Goal: Check status: Check status

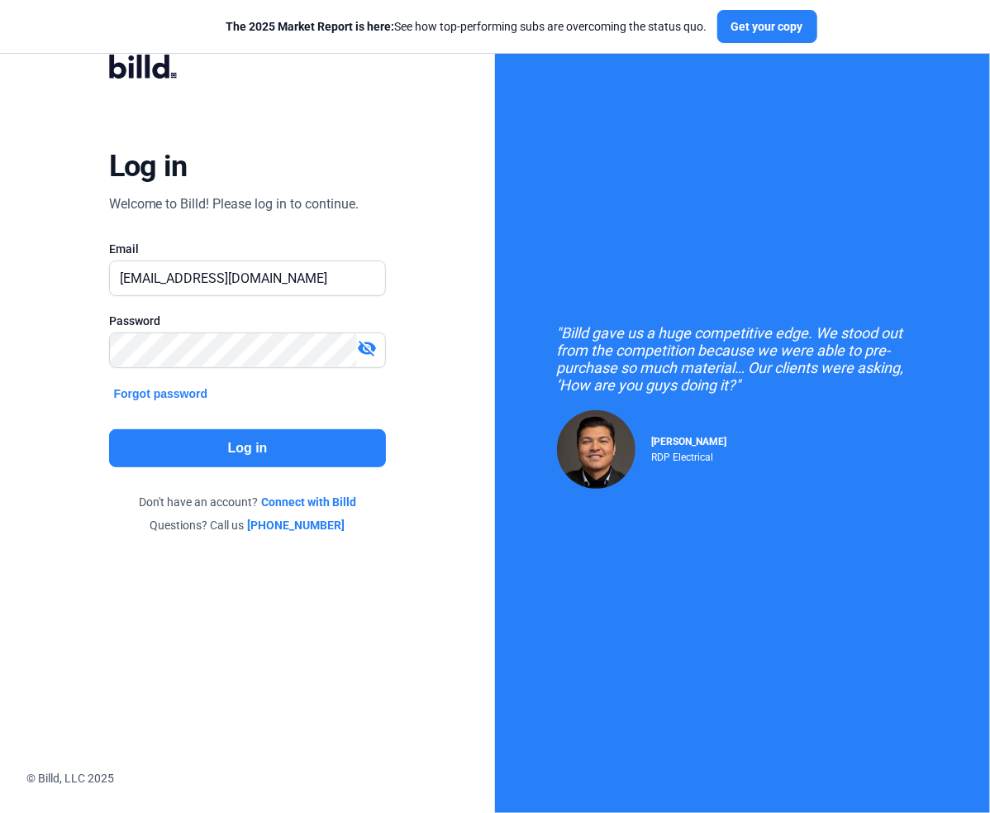
click at [251, 445] on button "Log in" at bounding box center [248, 448] width 278 height 38
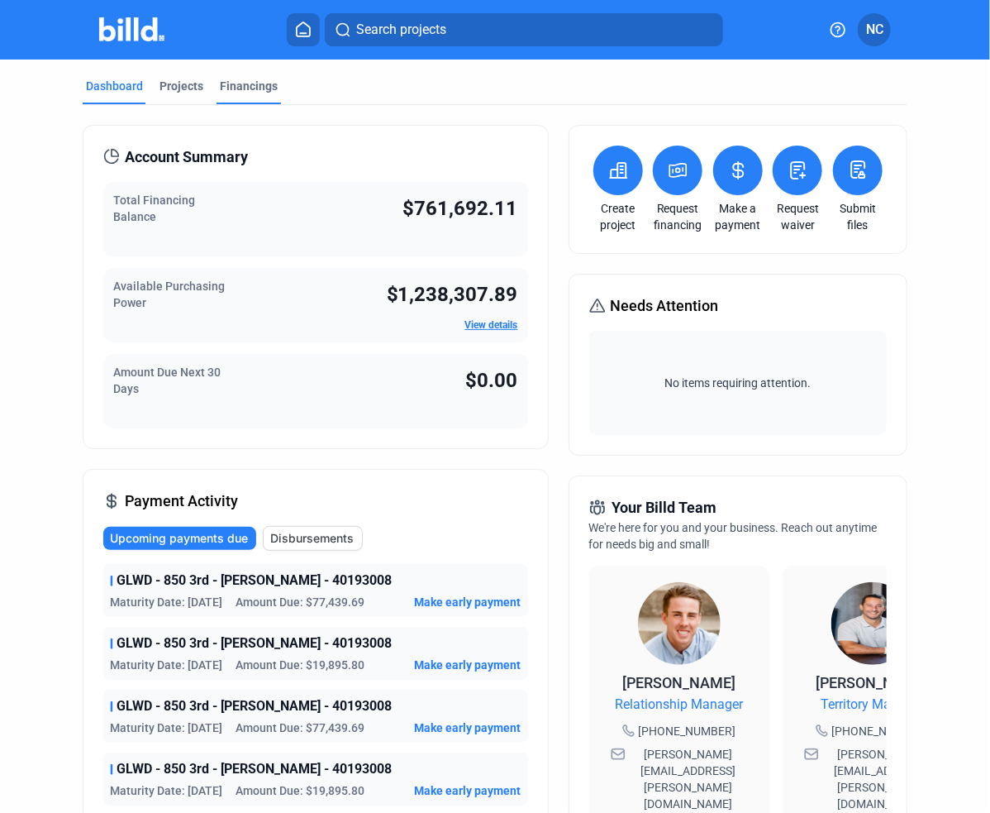
click at [265, 88] on div "Financings" at bounding box center [249, 86] width 58 height 17
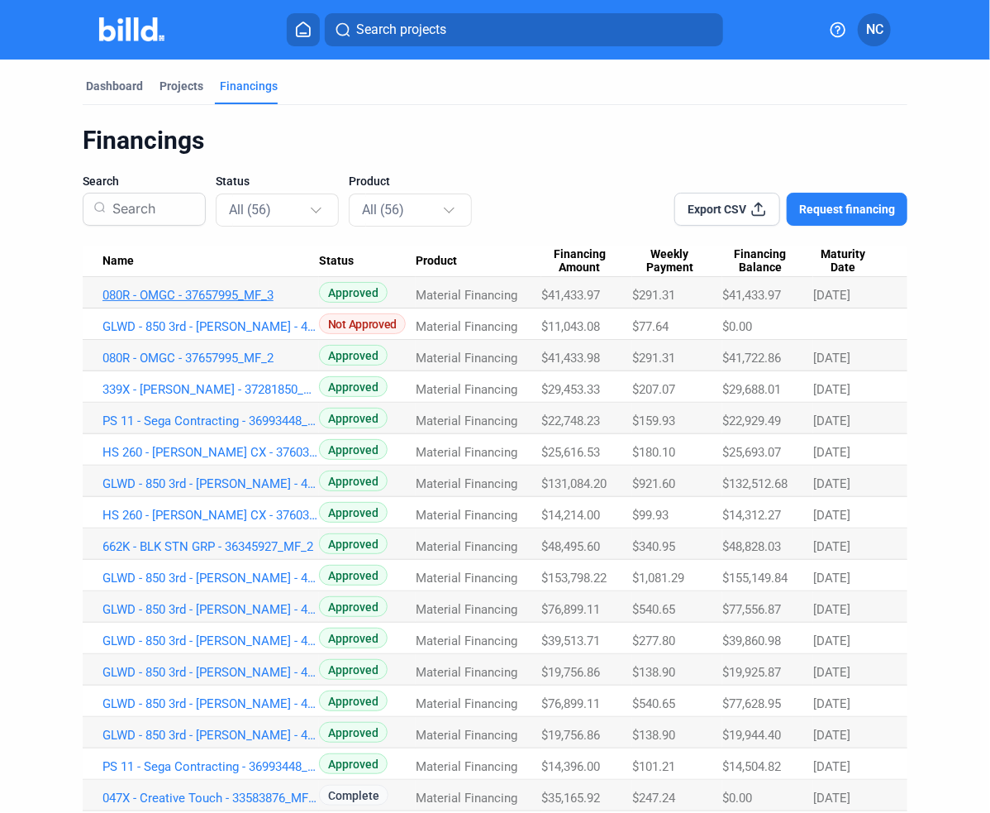
click at [259, 294] on link "080R - OMGC - 37657995_MF_3" at bounding box center [211, 295] width 217 height 15
click at [251, 356] on link "080R - OMGC - 37657995_MF_2" at bounding box center [211, 357] width 217 height 15
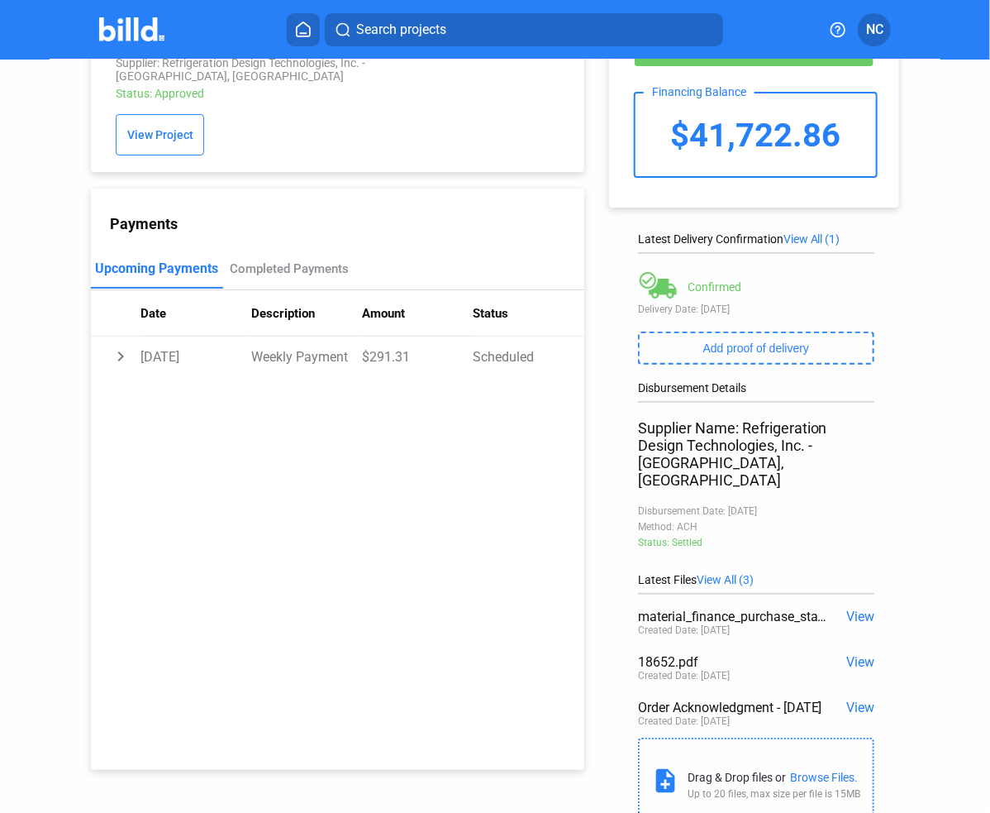
scroll to position [83, 0]
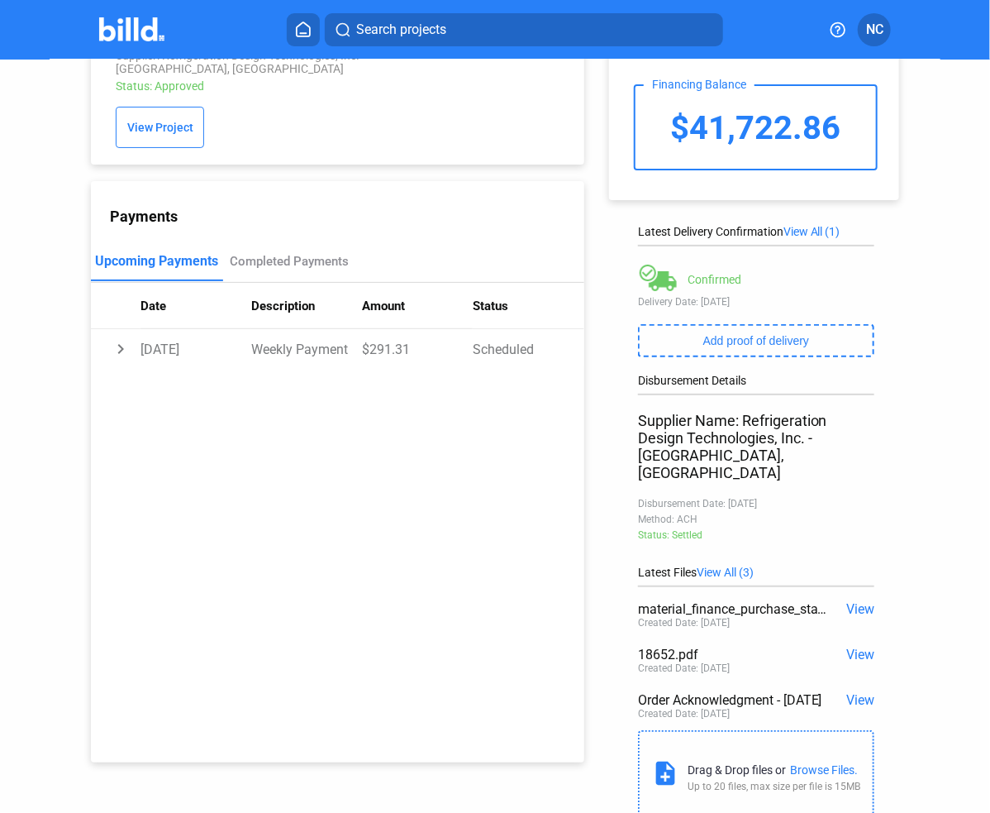
click at [852, 646] on span "View" at bounding box center [860, 654] width 28 height 16
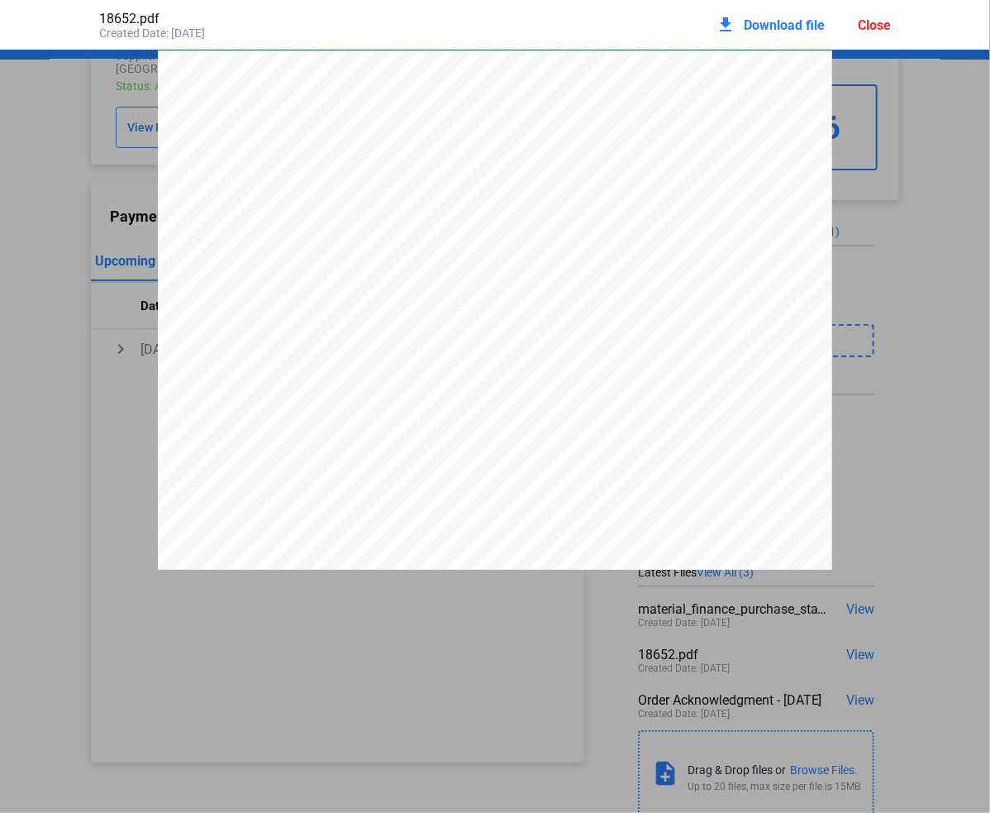
scroll to position [8, 0]
